Goal: Task Accomplishment & Management: Use online tool/utility

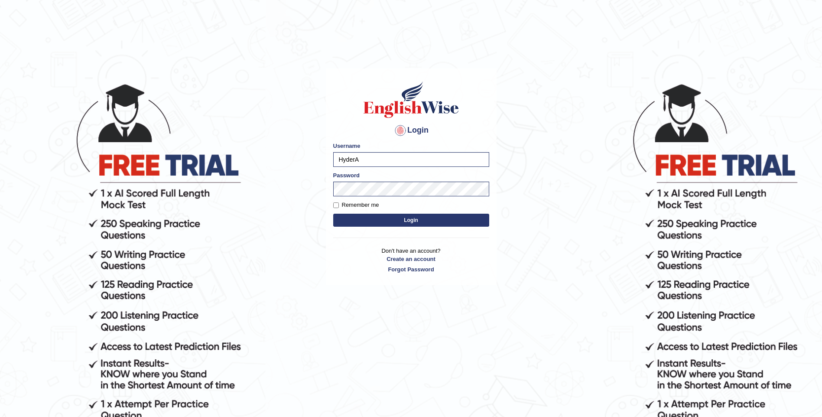
click at [383, 220] on button "Login" at bounding box center [411, 220] width 156 height 13
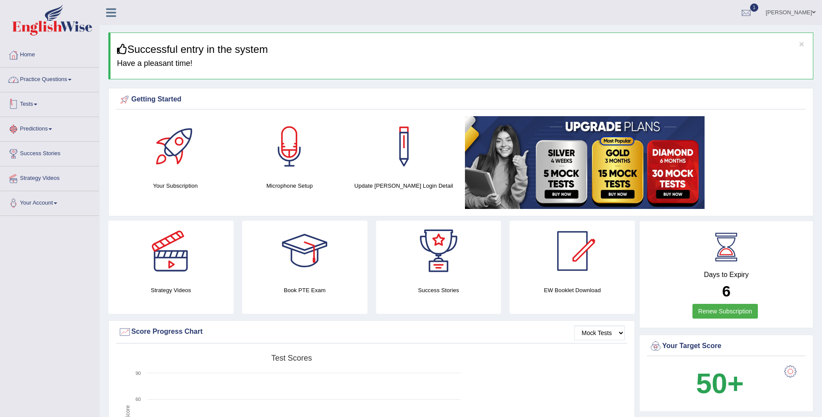
click at [70, 72] on link "Practice Questions" at bounding box center [49, 79] width 99 height 22
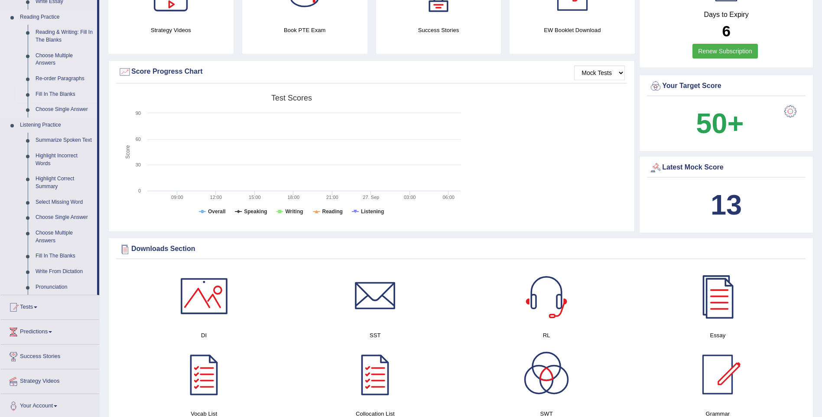
scroll to position [217, 0]
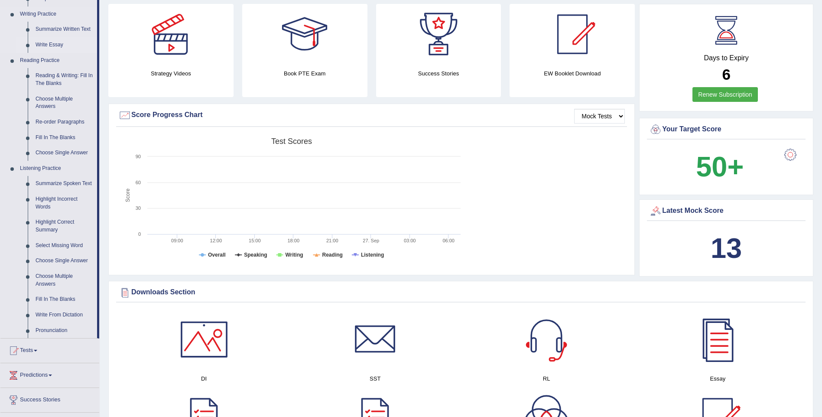
click at [58, 43] on link "Write Essay" at bounding box center [64, 45] width 65 height 16
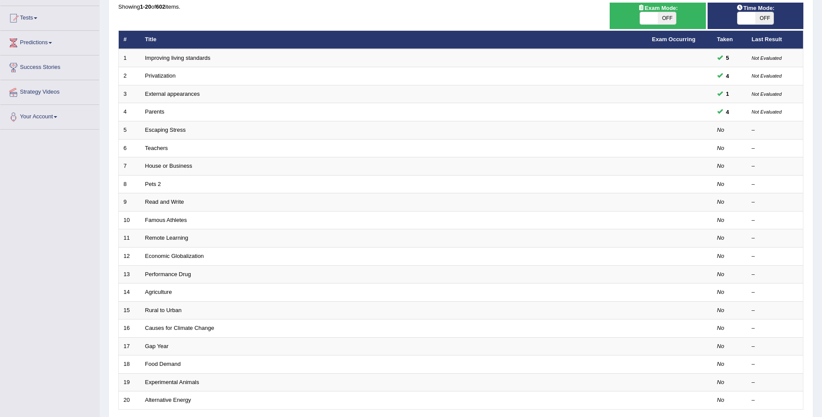
scroll to position [87, 0]
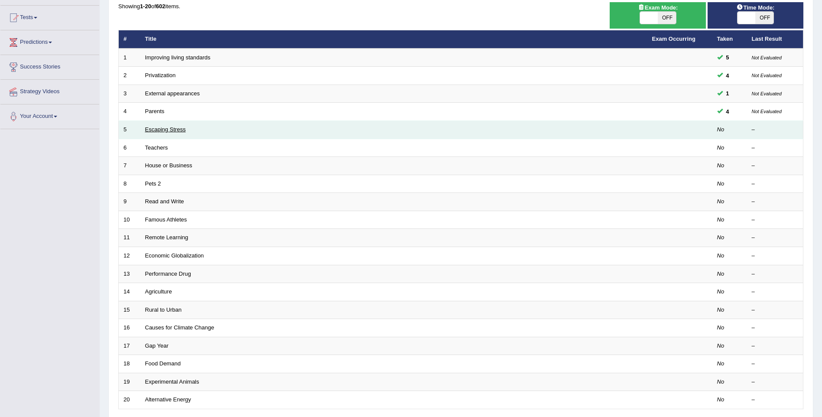
click at [180, 129] on link "Escaping Stress" at bounding box center [165, 129] width 41 height 7
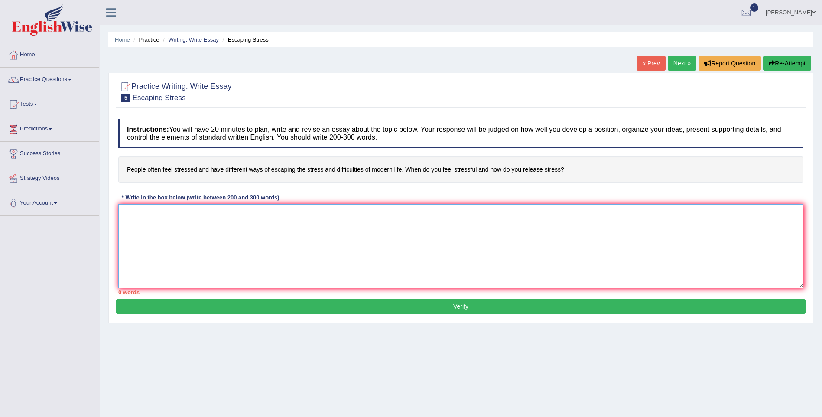
click at [212, 226] on textarea at bounding box center [460, 246] width 685 height 84
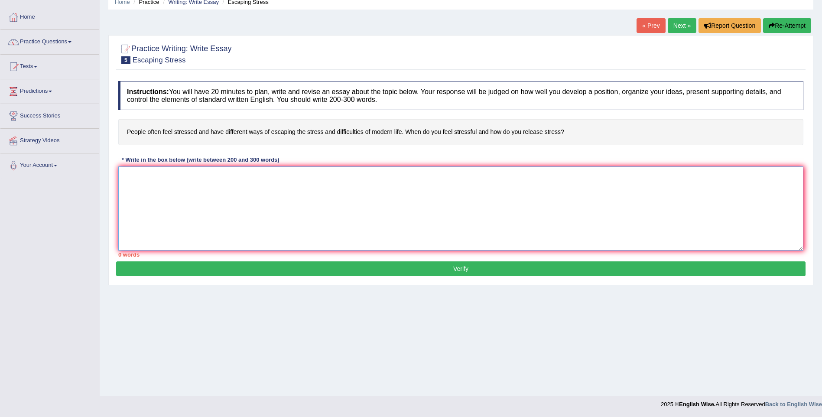
scroll to position [38, 0]
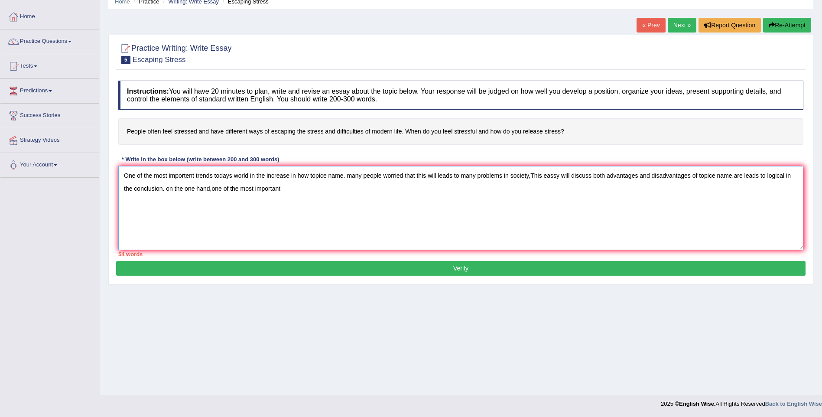
click at [191, 176] on textarea "One of the most importent trends todays world in the increase in how topice nam…" at bounding box center [460, 208] width 685 height 84
click at [194, 176] on textarea "One of the most importent trends todays world in the increase in how topice nam…" at bounding box center [460, 208] width 685 height 84
click at [285, 190] on textarea "One of the most importat trends todays world in the increase in how topice name…" at bounding box center [460, 208] width 685 height 84
click at [189, 176] on textarea "One of the most importat trends todays world in the increase in how topice name…" at bounding box center [460, 208] width 685 height 84
click at [298, 186] on textarea "One of the most important trends todays world in the increase in how topice nam…" at bounding box center [460, 208] width 685 height 84
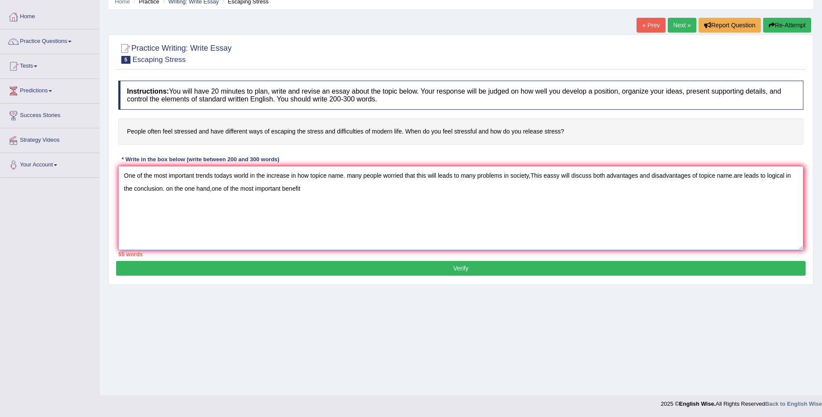
click at [311, 188] on textarea "One of the most important trends todays world in the increase in how topice nam…" at bounding box center [460, 208] width 685 height 84
click at [378, 193] on textarea "One of the most important trends todays world in the increase in how topice nam…" at bounding box center [460, 208] width 685 height 84
click at [417, 188] on textarea "One of the most important trends todays world in the increase in how topice nam…" at bounding box center [460, 208] width 685 height 84
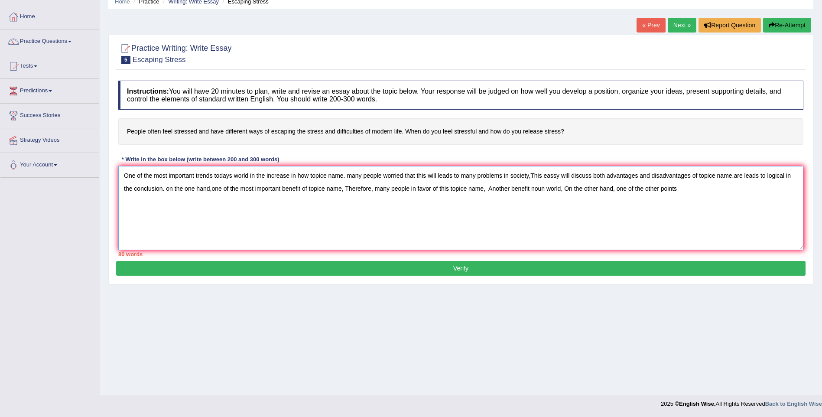
click at [389, 188] on textarea "One of the most important trends todays world in the increase in how topice nam…" at bounding box center [460, 208] width 685 height 84
click at [409, 187] on textarea "One of the most important trends todays world in the increase in how topice nam…" at bounding box center [460, 208] width 685 height 84
click at [409, 189] on textarea "One of the most important trends todays world in the increase in how topice nam…" at bounding box center [460, 208] width 685 height 84
click at [422, 189] on textarea "One of the most important trends todays world in the increase in how topice nam…" at bounding box center [460, 208] width 685 height 84
click at [459, 187] on textarea "One of the most important trends todays world in the increase in how topice nam…" at bounding box center [460, 208] width 685 height 84
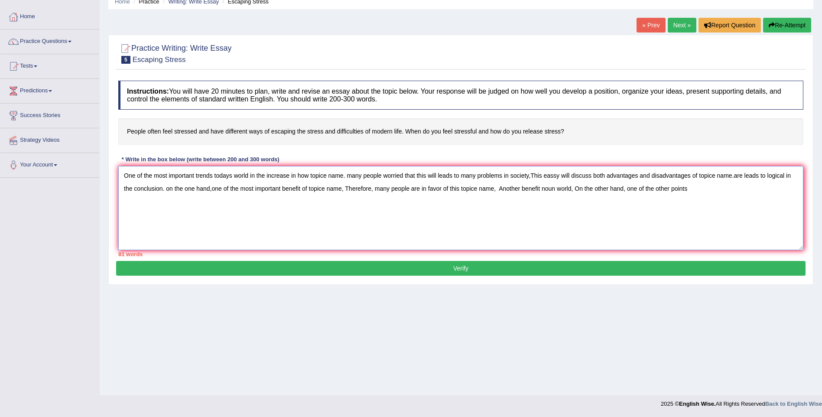
click at [496, 189] on textarea "One of the most important trends todays world in the increase in how topice nam…" at bounding box center [460, 208] width 685 height 84
click at [540, 189] on textarea "One of the most important trends todays world in the increase in how topice nam…" at bounding box center [460, 208] width 685 height 84
drag, startPoint x: 550, startPoint y: 188, endPoint x: 584, endPoint y: 189, distance: 33.8
click at [584, 189] on textarea "One of the most important trends todays world in the increase in how topice nam…" at bounding box center [460, 208] width 685 height 84
drag, startPoint x: 757, startPoint y: 189, endPoint x: 790, endPoint y: 184, distance: 32.9
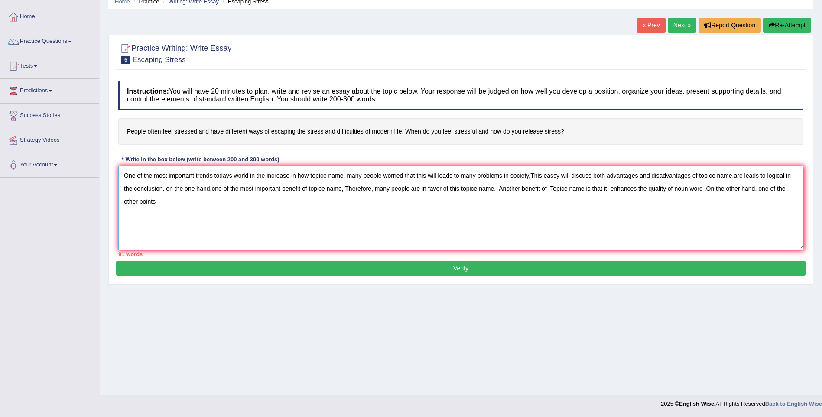
click at [790, 184] on textarea "One of the most important trends todays world in the increase in how topice nam…" at bounding box center [460, 208] width 685 height 84
click at [293, 234] on textarea "One of the most important trends todays world in the increase in how topice nam…" at bounding box center [460, 208] width 685 height 84
drag, startPoint x: 293, startPoint y: 234, endPoint x: 258, endPoint y: 215, distance: 40.2
click at [258, 215] on textarea "One of the most important trends todays world in the increase in how topice nam…" at bounding box center [460, 208] width 685 height 84
drag, startPoint x: 309, startPoint y: 174, endPoint x: 344, endPoint y: 176, distance: 35.2
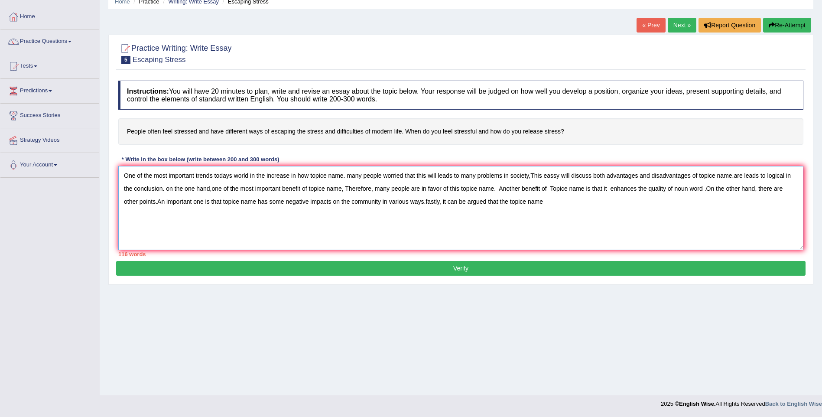
click at [344, 176] on textarea "One of the most important trends todays world in the increase in how topice nam…" at bounding box center [460, 208] width 685 height 84
drag, startPoint x: 369, startPoint y: 177, endPoint x: 310, endPoint y: 182, distance: 58.7
click at [310, 182] on textarea "One of the most important trends todays world in the increase in howPeople feel…" at bounding box center [460, 208] width 685 height 84
click at [309, 175] on textarea "One of the most important trends todays world in the increase in howPeople feel…" at bounding box center [460, 208] width 685 height 84
click at [336, 187] on textarea "One of the most important trends todays world in the increase in how People fee…" at bounding box center [460, 208] width 685 height 84
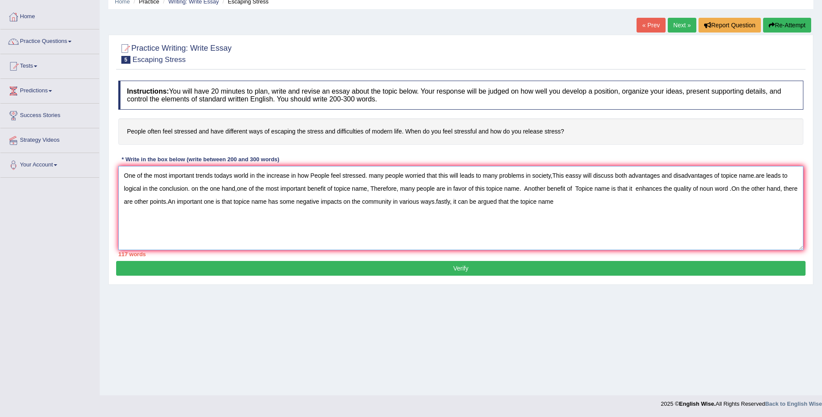
click at [336, 187] on textarea "One of the most important trends todays world in the increase in how People fee…" at bounding box center [460, 208] width 685 height 84
drag, startPoint x: 336, startPoint y: 187, endPoint x: 362, endPoint y: 187, distance: 25.6
click at [362, 187] on textarea "One of the most important trends todays world in the increase in how People fee…" at bounding box center [460, 208] width 685 height 84
paste textarea "People feel stressed."
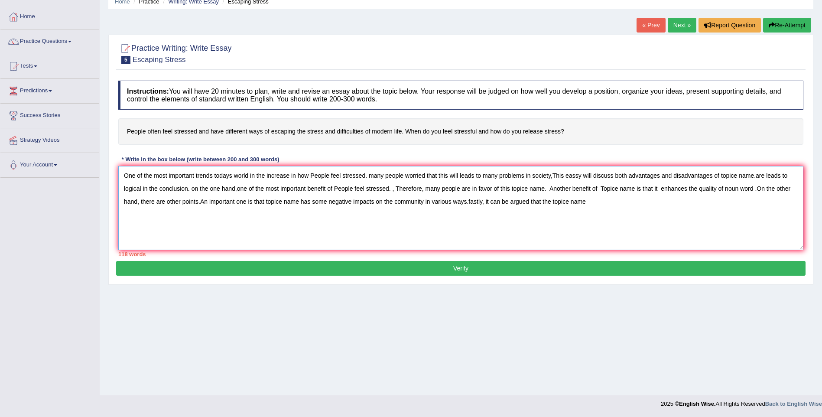
click at [393, 188] on textarea "One of the most important trends todays world in the increase in how People fee…" at bounding box center [460, 208] width 685 height 84
click at [552, 202] on textarea "One of the most important trends todays world in the increase in how People fee…" at bounding box center [460, 208] width 685 height 84
drag, startPoint x: 552, startPoint y: 202, endPoint x: 583, endPoint y: 199, distance: 30.5
click at [583, 199] on textarea "One of the most important trends todays world in the increase in how People fee…" at bounding box center [460, 208] width 685 height 84
paste textarea "People feel stressed."
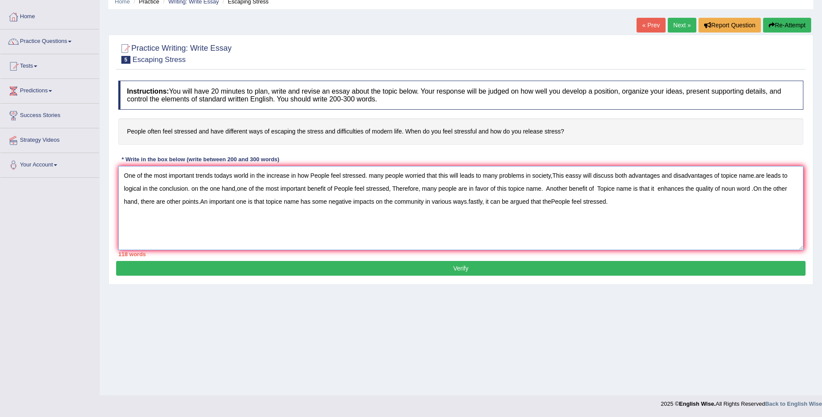
click at [553, 202] on textarea "One of the most important trends todays world in the increase in how People fee…" at bounding box center [460, 208] width 685 height 84
click at [554, 175] on textarea "One of the most important trends todays world in the increase in how People fee…" at bounding box center [460, 208] width 685 height 84
drag, startPoint x: 723, startPoint y: 175, endPoint x: 757, endPoint y: 174, distance: 33.4
click at [757, 174] on textarea "One of the most important trends todays world in the increase in how People fee…" at bounding box center [460, 208] width 685 height 84
paste textarea "People feel stressed."
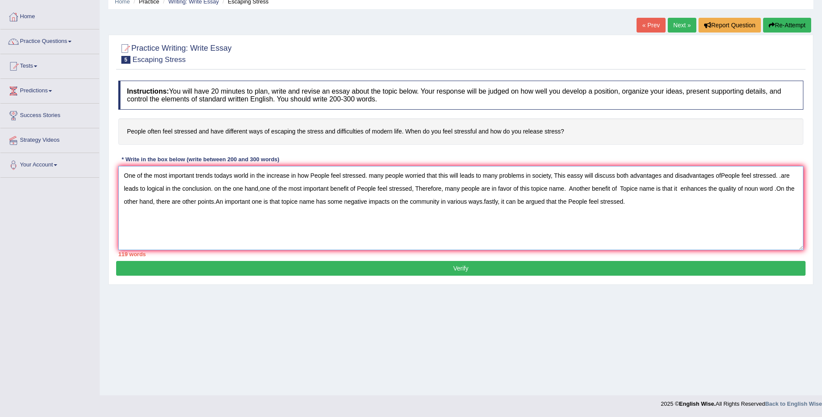
click at [722, 174] on textarea "One of the most important trends todays world in the increase in how People fee…" at bounding box center [460, 208] width 685 height 84
drag, startPoint x: 530, startPoint y: 188, endPoint x: 563, endPoint y: 186, distance: 33.1
click at [563, 186] on textarea "One of the most important trends todays world in the increase in how People fee…" at bounding box center [460, 208] width 685 height 84
paste textarea "People feel stressed."
click at [529, 189] on textarea "One of the most important trends todays world in the increase in how People fee…" at bounding box center [460, 208] width 685 height 84
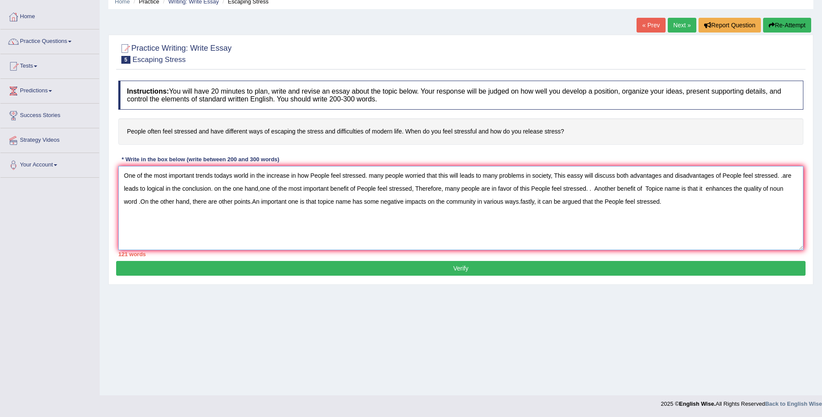
click at [592, 189] on textarea "One of the most important trends todays world in the increase in how People fee…" at bounding box center [460, 208] width 685 height 84
click at [636, 189] on textarea "One of the most important trends todays world in the increase in how People fee…" at bounding box center [460, 208] width 685 height 84
drag, startPoint x: 641, startPoint y: 187, endPoint x: 674, endPoint y: 192, distance: 32.9
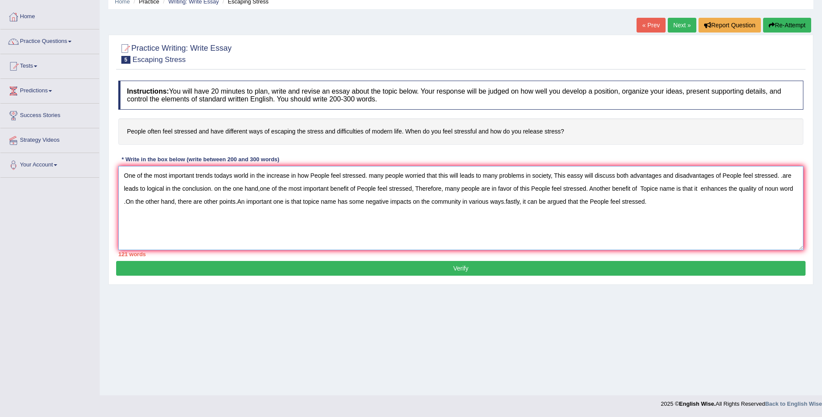
click at [674, 192] on textarea "One of the most important trends todays world in the increase in how People fee…" at bounding box center [460, 208] width 685 height 84
drag, startPoint x: 316, startPoint y: 200, endPoint x: 350, endPoint y: 204, distance: 34.9
click at [350, 204] on textarea "One of the most important trends todays world in the increase in how People fee…" at bounding box center [460, 208] width 685 height 84
paste textarea "People feel stressed."
click at [316, 202] on textarea "One of the most important trends todays world in the increase in how People fee…" at bounding box center [460, 208] width 685 height 84
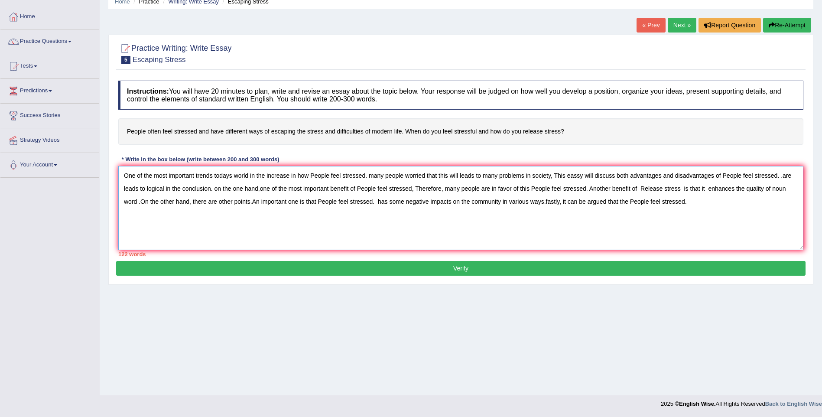
type textarea "One of the most important trends todays world in the increase in how People fee…"
click at [453, 273] on button "Verify" at bounding box center [461, 268] width 690 height 15
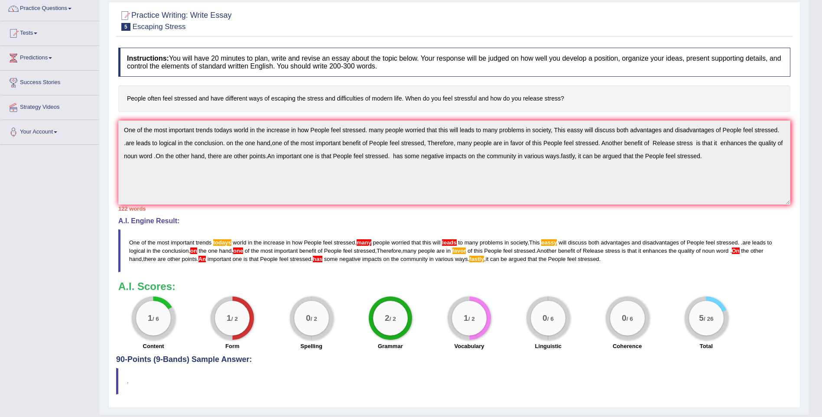
scroll to position [91, 0]
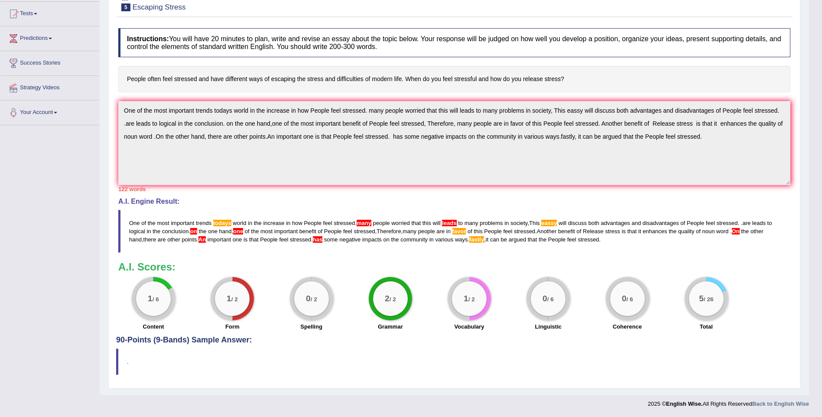
click at [116, 97] on div "Instructions: You will have 20 minutes to plan, write and revise an essay about…" at bounding box center [454, 180] width 677 height 312
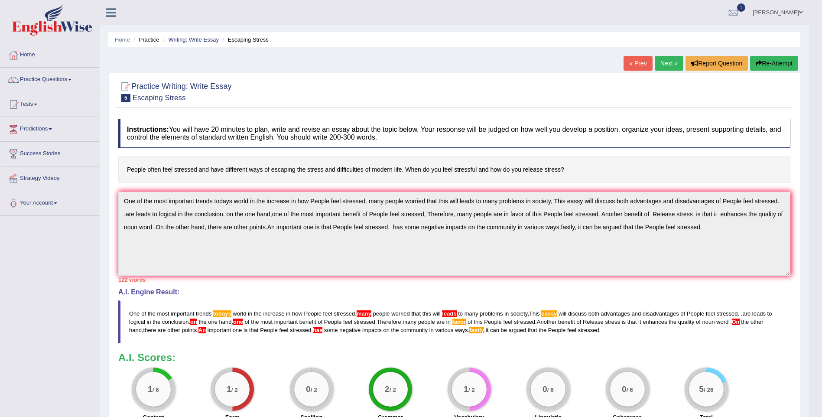
click at [769, 62] on button "Re-Attempt" at bounding box center [774, 63] width 48 height 15
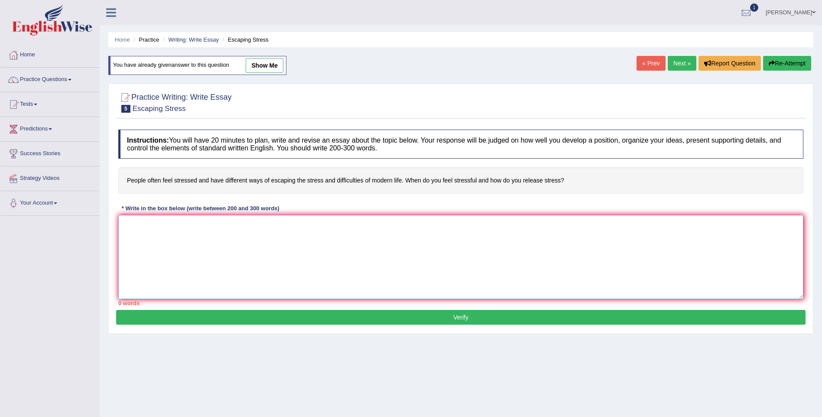
drag, startPoint x: 0, startPoint y: 0, endPoint x: 234, endPoint y: 249, distance: 341.7
click at [234, 249] on textarea at bounding box center [460, 257] width 685 height 84
paste textarea "One of the most important trends todays world in the increase in how People fee…"
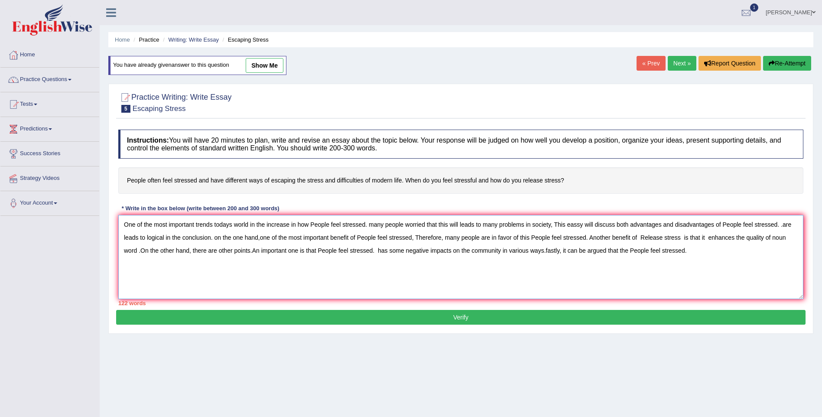
drag, startPoint x: 222, startPoint y: 235, endPoint x: 216, endPoint y: 237, distance: 6.9
click at [216, 237] on textarea "One of the most important trends todays world in the increase in how People fee…" at bounding box center [460, 257] width 685 height 84
click at [261, 238] on textarea "One of the most important trends todays world in the increase in how People fee…" at bounding box center [460, 257] width 685 height 84
click at [685, 239] on textarea "One of the most important trends todays world in the increase in how People fee…" at bounding box center [460, 257] width 685 height 84
click at [251, 251] on textarea "One of the most important trends todays world in the increase in how People fee…" at bounding box center [460, 257] width 685 height 84
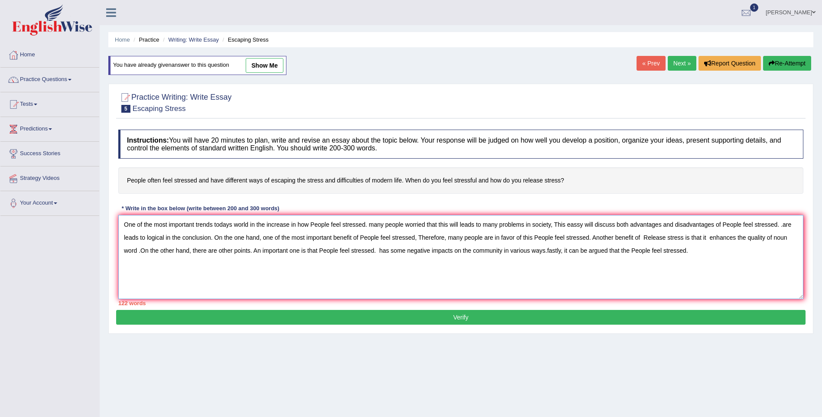
click at [377, 252] on textarea "One of the most important trends todays world in the increase in how People fee…" at bounding box center [460, 257] width 685 height 84
click at [545, 250] on textarea "One of the most important trends todays world in the increase in how People fee…" at bounding box center [460, 257] width 685 height 84
click at [564, 251] on textarea "One of the most important trends todays world in the increase in how People fee…" at bounding box center [460, 257] width 685 height 84
drag, startPoint x: 373, startPoint y: 224, endPoint x: 368, endPoint y: 224, distance: 5.6
click at [368, 224] on textarea "One of the most important trends todays world in the increase in how People fee…" at bounding box center [460, 257] width 685 height 84
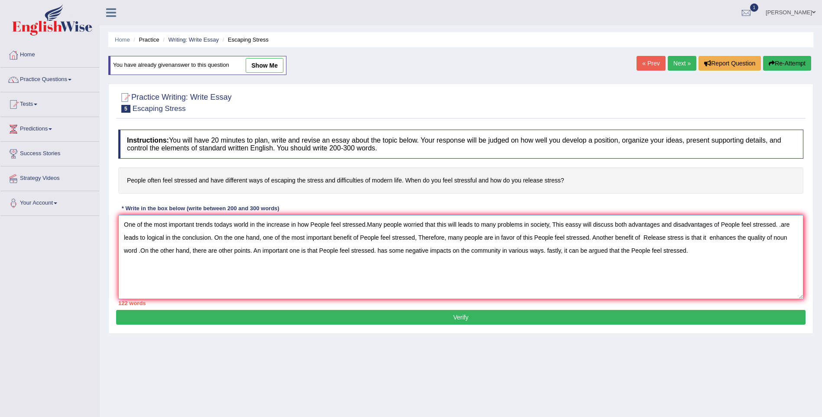
click at [368, 225] on textarea "One of the most important trends todays world in the increase in how People fee…" at bounding box center [460, 257] width 685 height 84
type textarea "One of the most important trends todays world in the increase in how People fee…"
click at [521, 316] on button "Verify" at bounding box center [461, 317] width 690 height 15
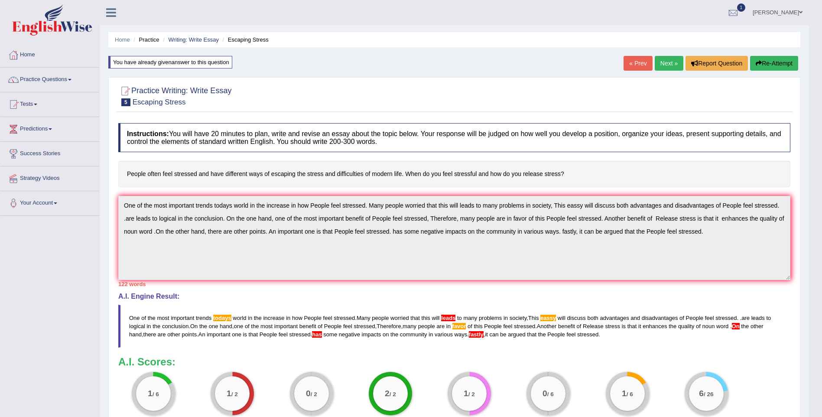
click at [553, 279] on div "Instructions: You will have 20 minutes to plan, write and revise an essay about…" at bounding box center [454, 275] width 677 height 312
drag, startPoint x: 575, startPoint y: 282, endPoint x: 95, endPoint y: 210, distance: 485.7
click at [95, 210] on div "Toggle navigation Home Practice Questions Speaking Practice Read Aloud Repeat S…" at bounding box center [404, 254] width 809 height 508
click at [773, 59] on button "Re-Attempt" at bounding box center [774, 63] width 48 height 15
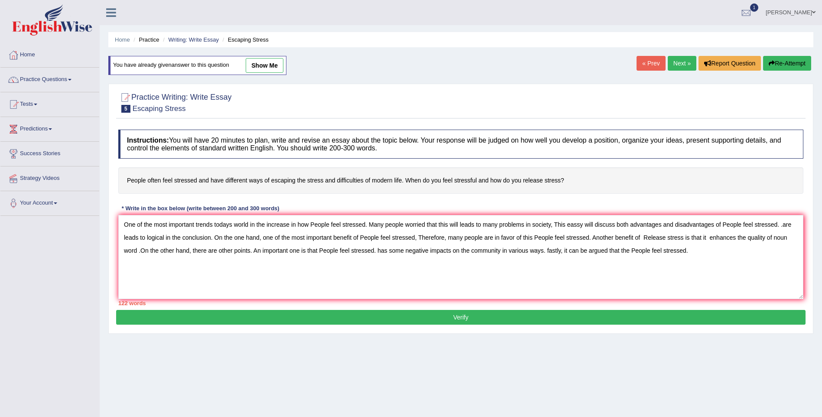
click at [784, 226] on textarea "One of the most important trends todays world in the increase in how People fee…" at bounding box center [460, 257] width 685 height 84
drag, startPoint x: 487, startPoint y: 225, endPoint x: 482, endPoint y: 225, distance: 5.2
click at [482, 225] on textarea "One of the most important trends todays world in the increase in how People fee…" at bounding box center [460, 257] width 685 height 84
drag, startPoint x: 452, startPoint y: 236, endPoint x: 447, endPoint y: 238, distance: 5.1
click at [447, 238] on textarea "One of the most important trends todays world in the increase in how People fee…" at bounding box center [460, 257] width 685 height 84
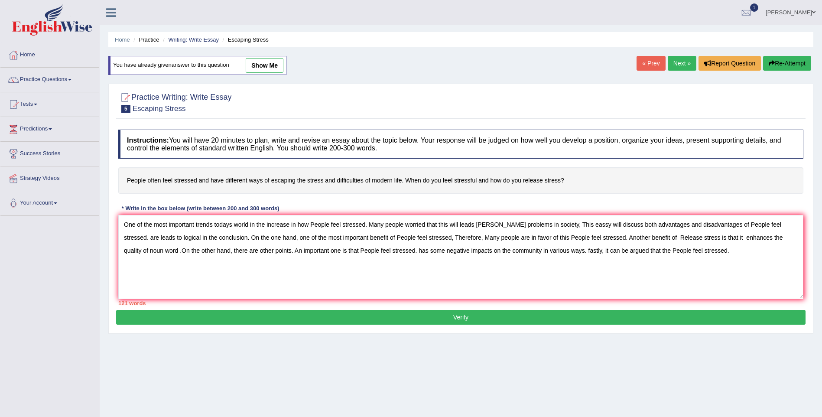
click at [219, 223] on textarea "One of the most important trends todays world in the increase in how People fee…" at bounding box center [460, 257] width 685 height 84
type textarea "One of the most important trends Todays world in the increase in how People fee…"
click at [264, 320] on button "Verify" at bounding box center [461, 317] width 690 height 15
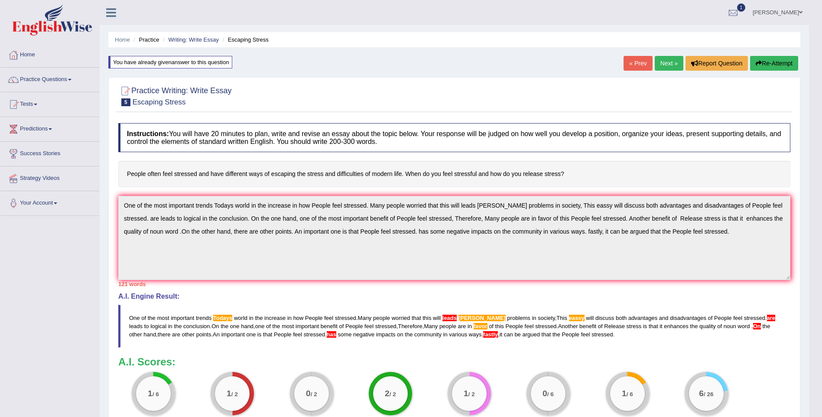
drag, startPoint x: 641, startPoint y: 343, endPoint x: 370, endPoint y: 321, distance: 271.9
click at [370, 321] on blockquote "One of the most important trends Todays world in the increase in how People fee…" at bounding box center [454, 326] width 672 height 43
drag, startPoint x: 563, startPoint y: 350, endPoint x: 335, endPoint y: 346, distance: 228.1
click at [335, 346] on div "Instructions: You will have 20 minutes to plan, write and revise an essay about…" at bounding box center [454, 275] width 677 height 312
drag, startPoint x: 537, startPoint y: 339, endPoint x: 167, endPoint y: 311, distance: 370.4
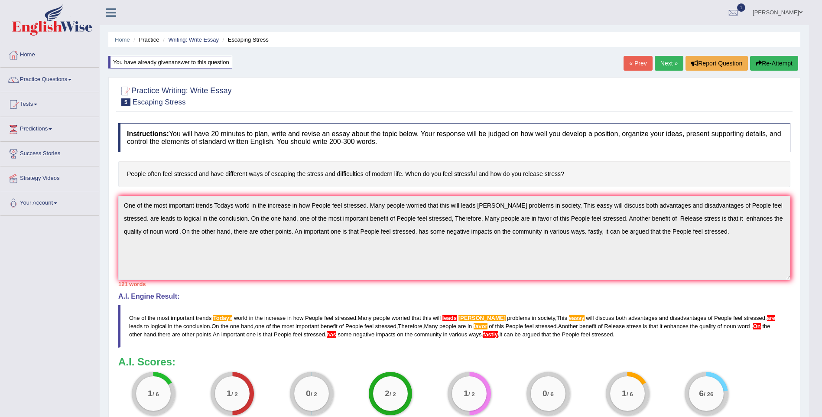
click at [167, 311] on blockquote "One of the most important trends Todays world in the increase in how People fee…" at bounding box center [454, 326] width 672 height 43
click at [115, 188] on div "Practice Writing: Write Essay 5 Escaping Stress Instructions: You will have 20 …" at bounding box center [454, 280] width 692 height 406
click at [760, 62] on icon "button" at bounding box center [759, 63] width 6 height 6
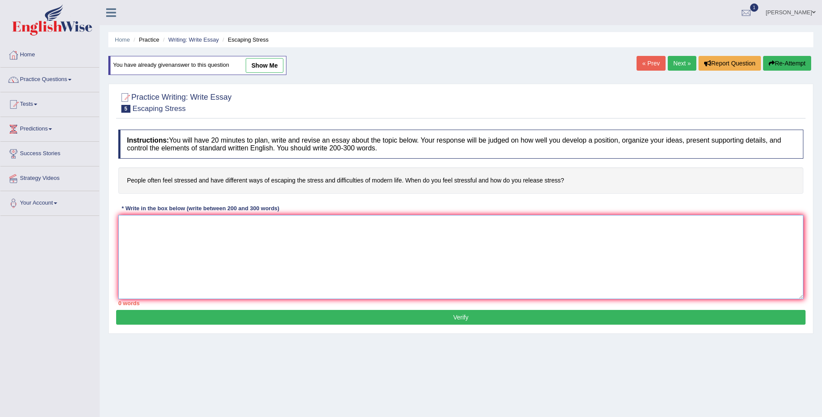
paste textarea "One of the most important trends Todays world in the increase in how People fee…"
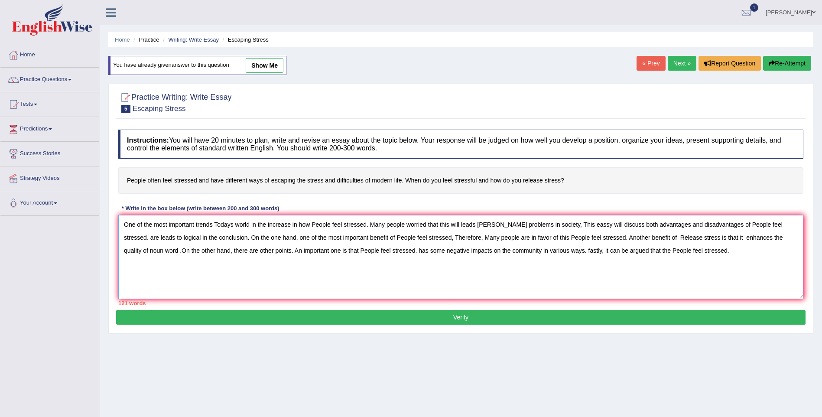
click at [235, 222] on textarea "One of the most important trends Todays world in the increase in how People fee…" at bounding box center [460, 257] width 685 height 84
click at [254, 225] on textarea "One of the most important trends [DATE] world in the increase in how People fee…" at bounding box center [460, 257] width 685 height 84
click at [197, 224] on textarea "One of the most important trends [DATE] world's in the increase in how People f…" at bounding box center [460, 257] width 685 height 84
click at [200, 224] on textarea "One of the most important trends [DATE] world's in the increase in how People f…" at bounding box center [460, 257] width 685 height 84
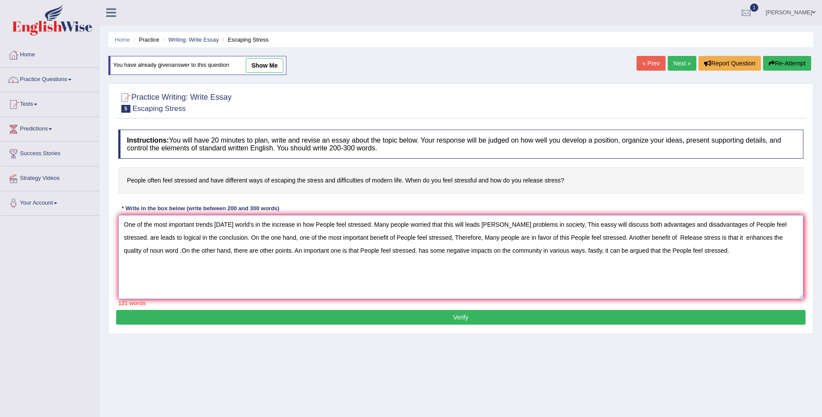
click at [200, 224] on textarea "One of the most important trends [DATE] world's in the increase in how People f…" at bounding box center [460, 257] width 685 height 84
click at [238, 233] on textarea "One of the most important trends [DATE] world's in the increase in how People f…" at bounding box center [460, 257] width 685 height 84
click at [252, 250] on textarea "One of the most important trends [DATE] world's in the increase in how People f…" at bounding box center [460, 257] width 685 height 84
click at [140, 251] on textarea "One of the most important trends [DATE] world's in the increase in how People f…" at bounding box center [460, 257] width 685 height 84
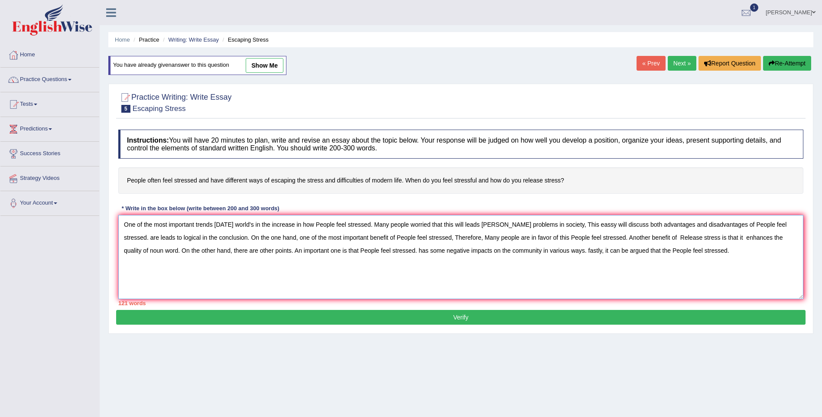
type textarea "One of the most important trends [DATE] world's in the increase in how People f…"
click at [204, 317] on button "Verify" at bounding box center [461, 317] width 690 height 15
